Goal: Task Accomplishment & Management: Complete application form

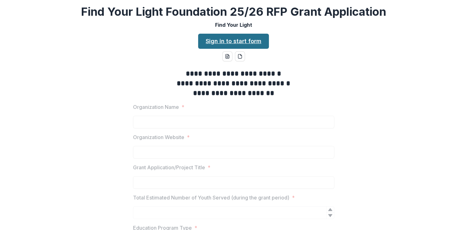
click at [241, 40] on link "Sign in to start form" at bounding box center [233, 41] width 71 height 15
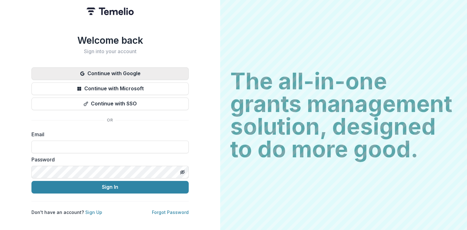
click at [116, 69] on button "Continue with Google" at bounding box center [109, 73] width 157 height 13
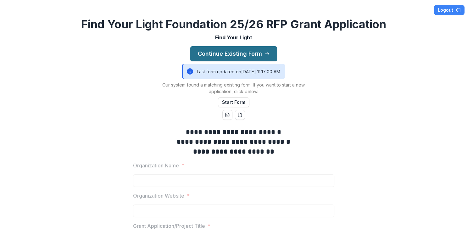
click at [219, 57] on button "Continue Existing Form" at bounding box center [233, 53] width 87 height 15
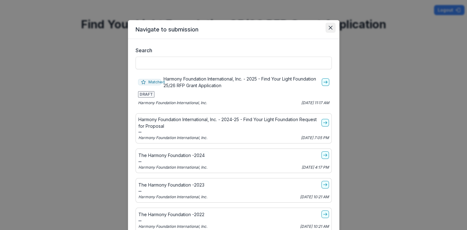
click at [331, 28] on icon "Close" at bounding box center [331, 28] width 4 height 4
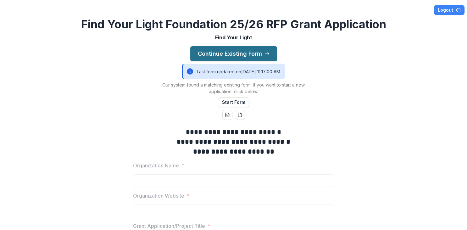
click at [242, 57] on button "Continue Existing Form" at bounding box center [233, 53] width 87 height 15
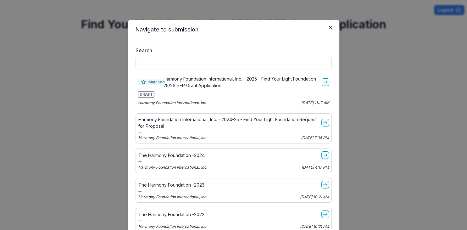
click at [145, 96] on span "DRAFT" at bounding box center [146, 94] width 16 height 6
click at [325, 81] on icon "go-to" at bounding box center [325, 82] width 5 height 5
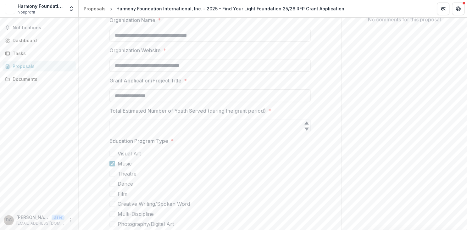
scroll to position [145, 0]
